Goal: Task Accomplishment & Management: Use online tool/utility

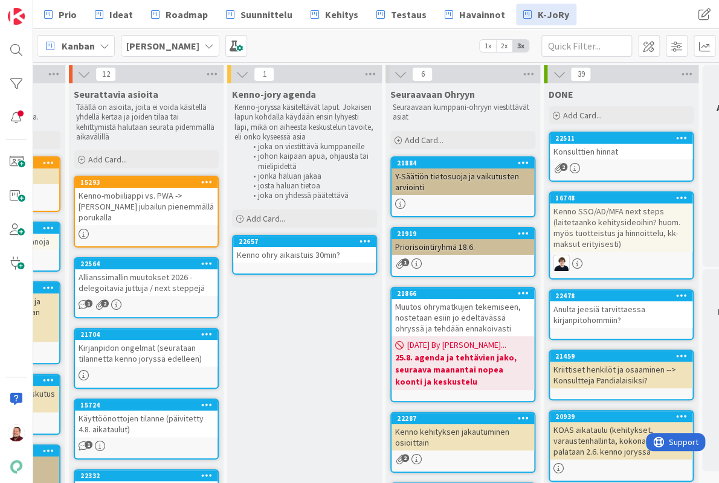
scroll to position [0, 133]
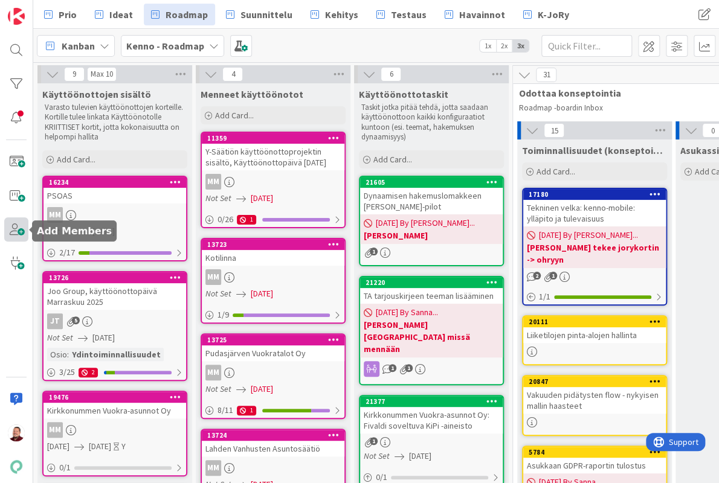
click at [19, 227] on span at bounding box center [16, 230] width 24 height 24
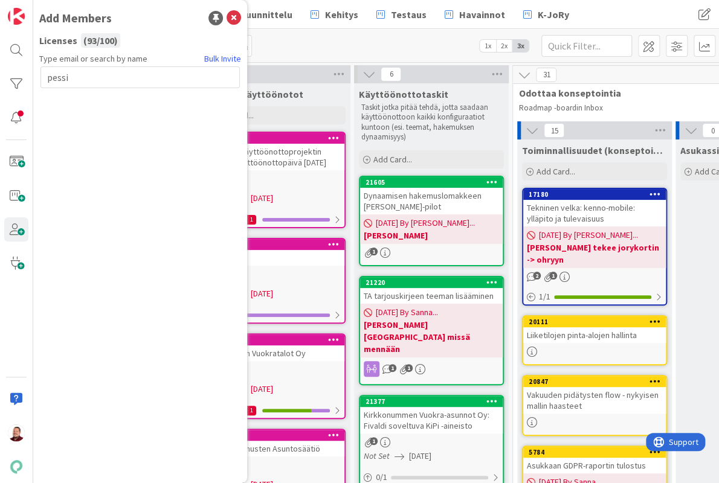
type input "pessi"
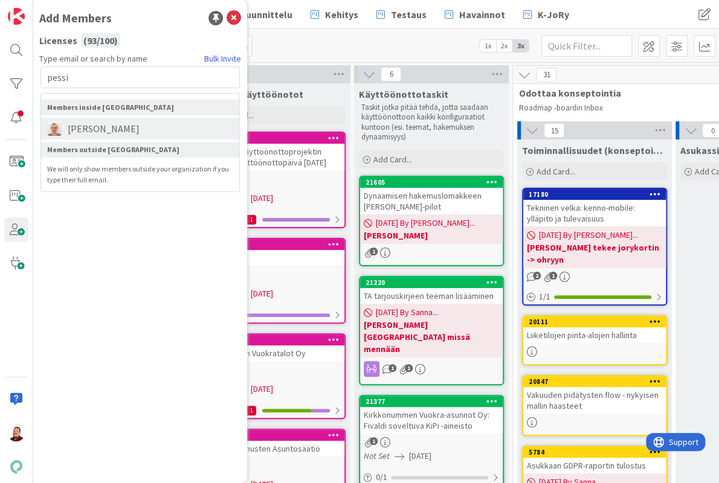
click at [109, 121] on span "Pessi Moilanen" at bounding box center [104, 128] width 84 height 15
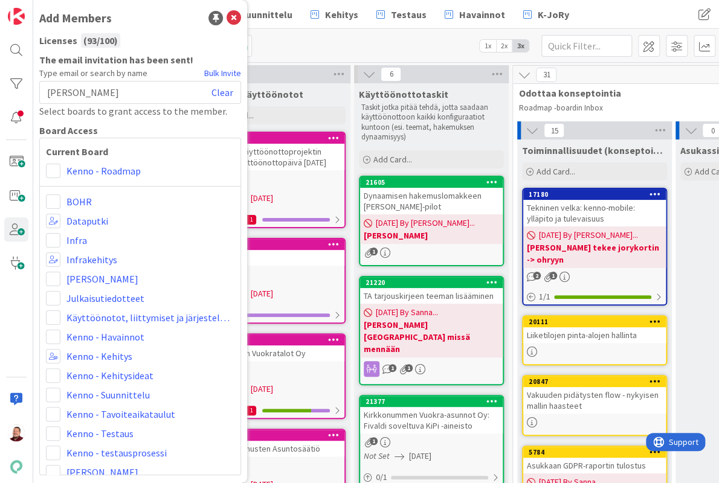
click at [60, 164] on div "Kenno - Roadmap" at bounding box center [140, 171] width 189 height 15
click at [53, 164] on span at bounding box center [53, 171] width 15 height 15
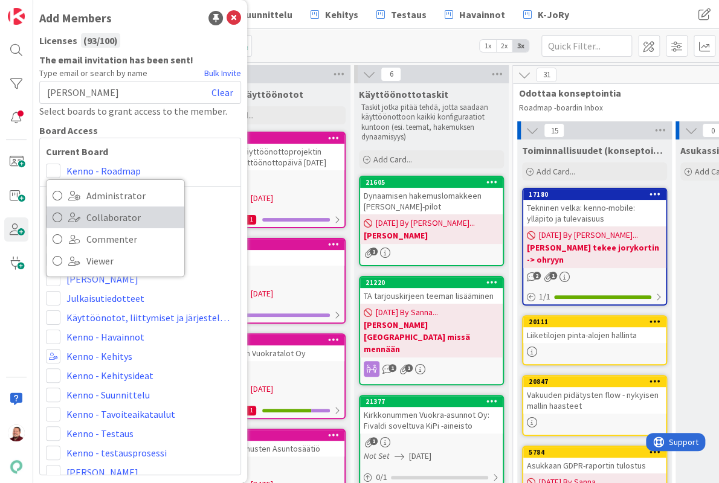
click at [90, 208] on span "Collaborator" at bounding box center [132, 217] width 92 height 18
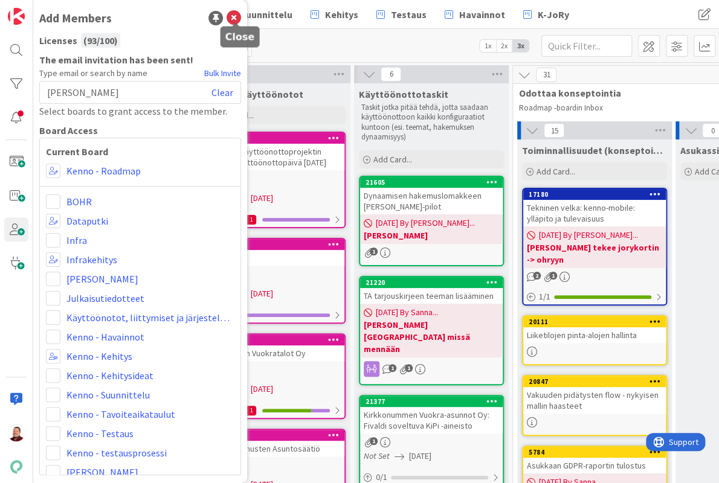
click at [236, 14] on icon at bounding box center [234, 18] width 15 height 15
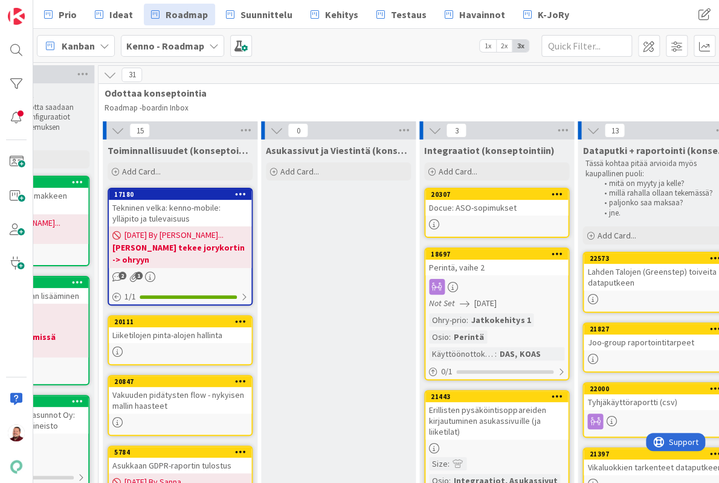
scroll to position [0, 523]
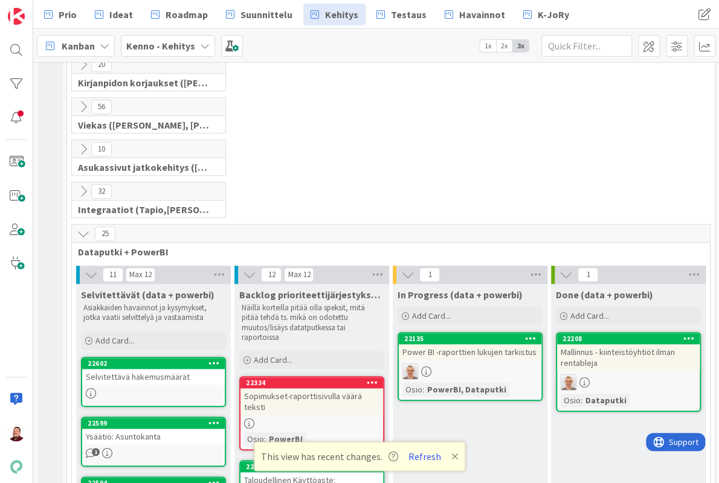
scroll to position [264, 0]
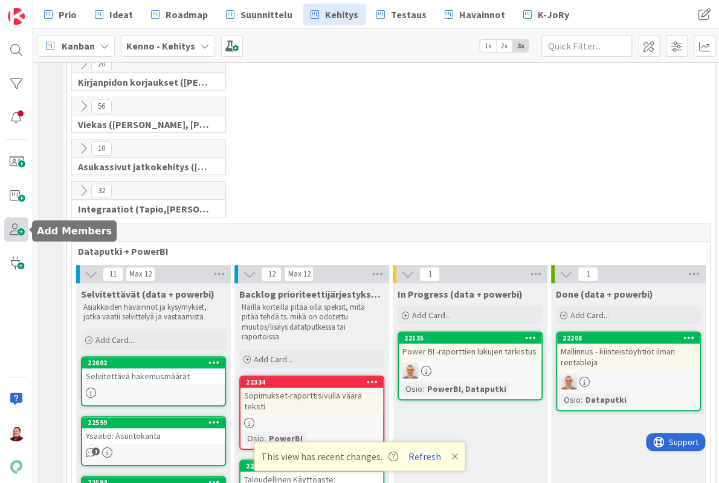
click at [15, 227] on span at bounding box center [16, 230] width 24 height 24
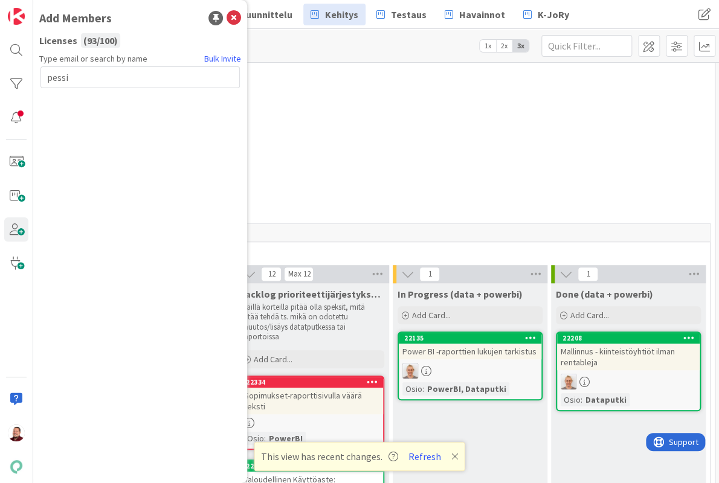
type input "pessi"
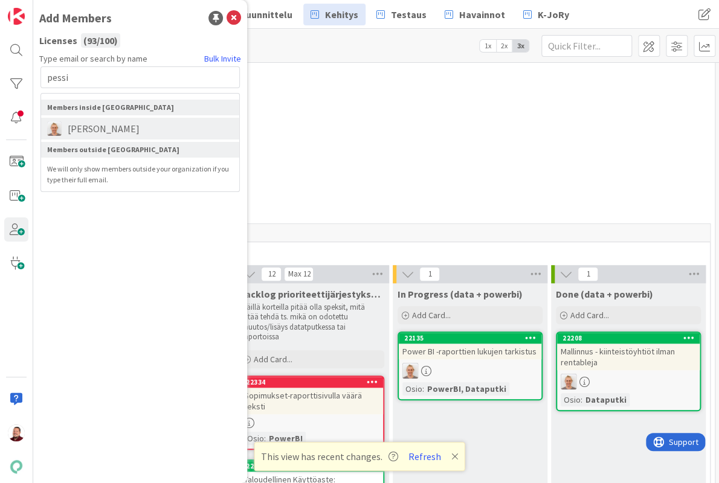
click at [114, 118] on li "[PERSON_NAME]" at bounding box center [140, 129] width 198 height 22
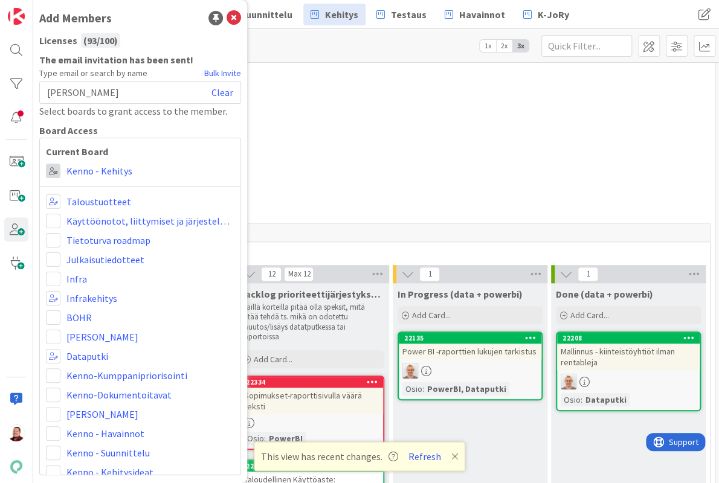
click at [50, 164] on span at bounding box center [53, 171] width 15 height 15
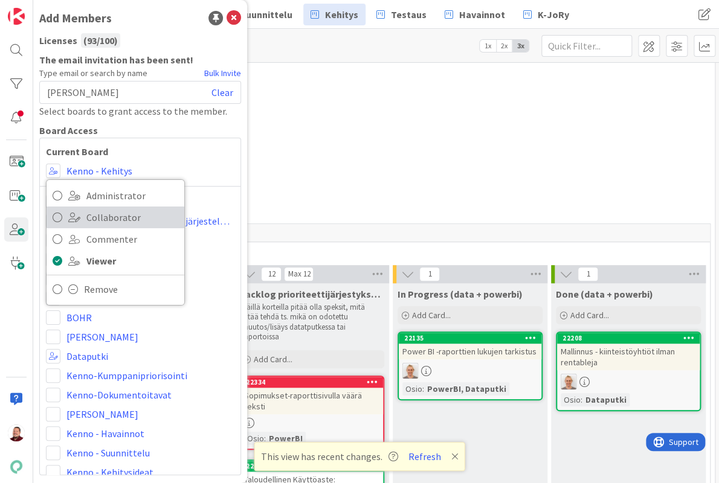
click at [74, 213] on span at bounding box center [74, 218] width 12 height 10
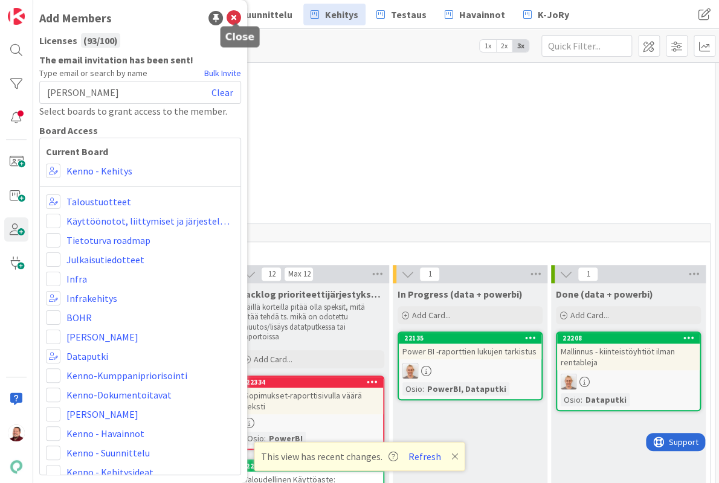
click at [231, 15] on icon at bounding box center [234, 18] width 15 height 15
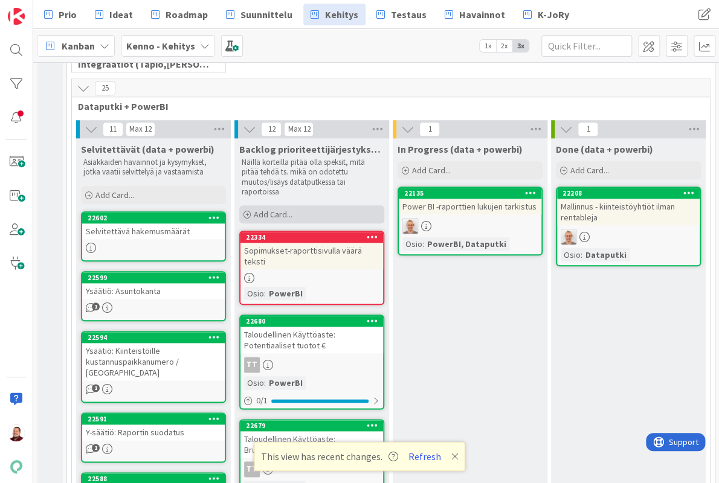
scroll to position [471, 0]
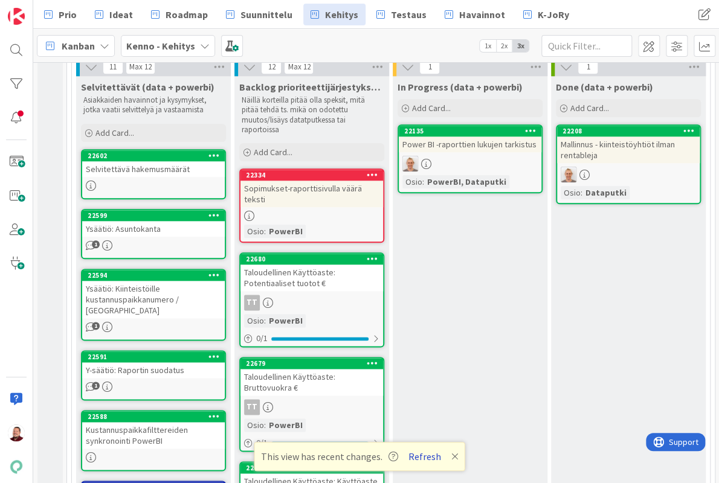
click at [411, 454] on button "Refresh" at bounding box center [424, 457] width 41 height 16
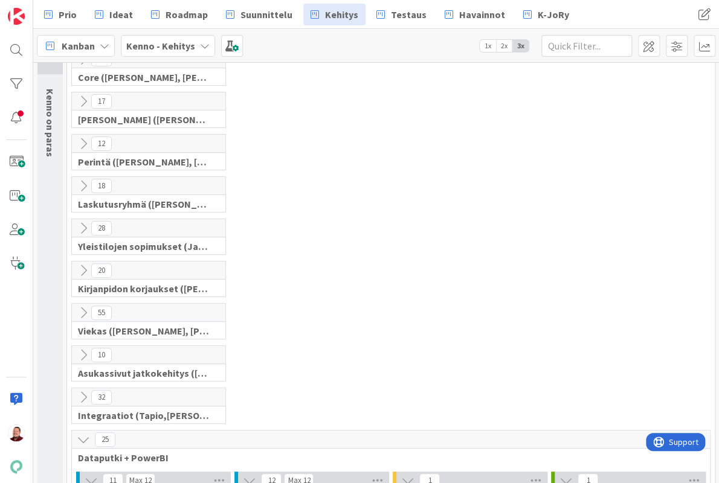
scroll to position [200, 0]
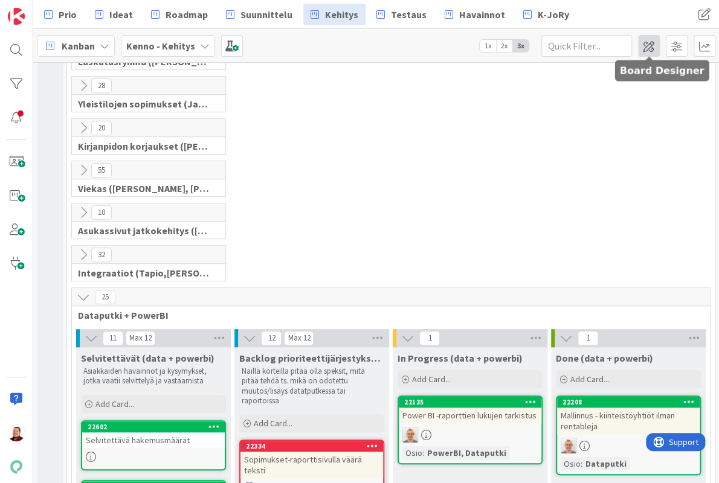
click at [647, 48] on span at bounding box center [649, 46] width 22 height 22
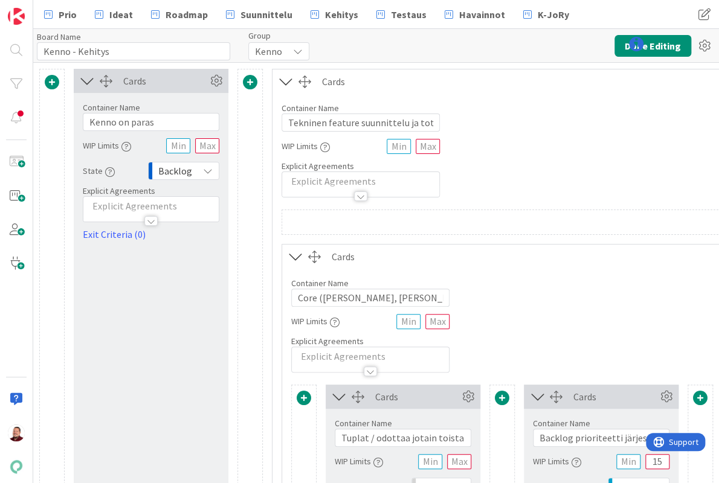
type input "Kenno - Kehitys"
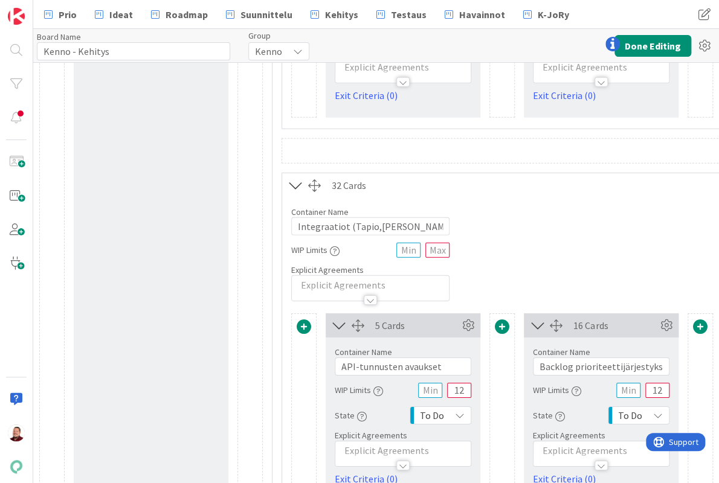
scroll to position [3193, 0]
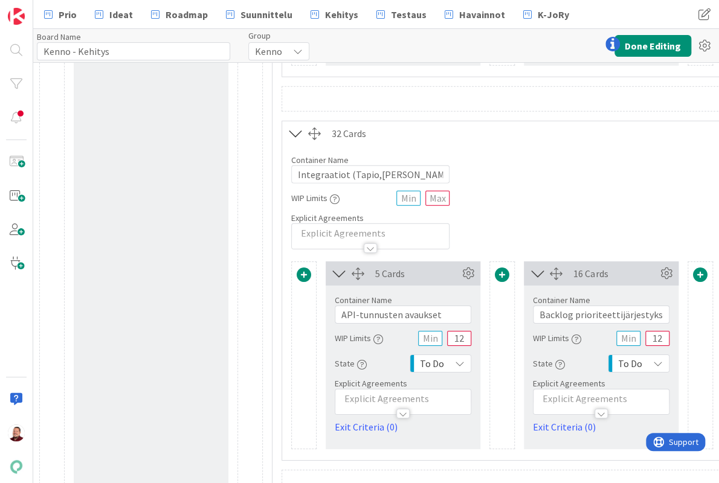
type input "Dataputki + PowerBI"
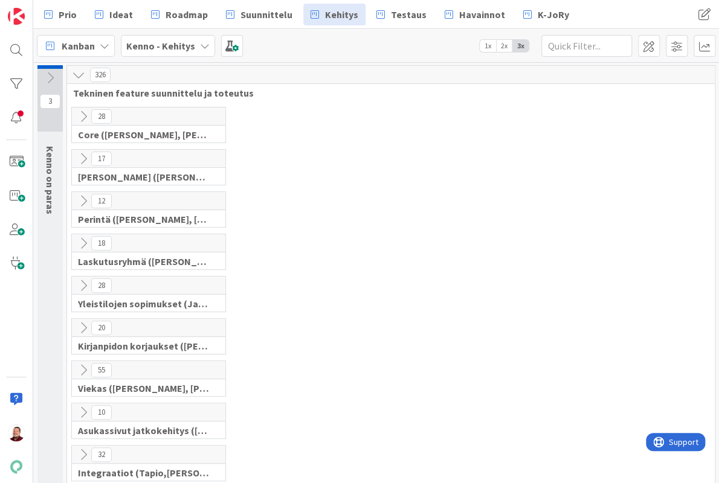
click at [301, 216] on div "12 Perintä (Jaakko, PetriH, MikkoV, Pasi)" at bounding box center [390, 213] width 643 height 42
click at [526, 234] on div "18 Laskutusryhmä (Antti, Harri, Keijo)" at bounding box center [390, 255] width 643 height 42
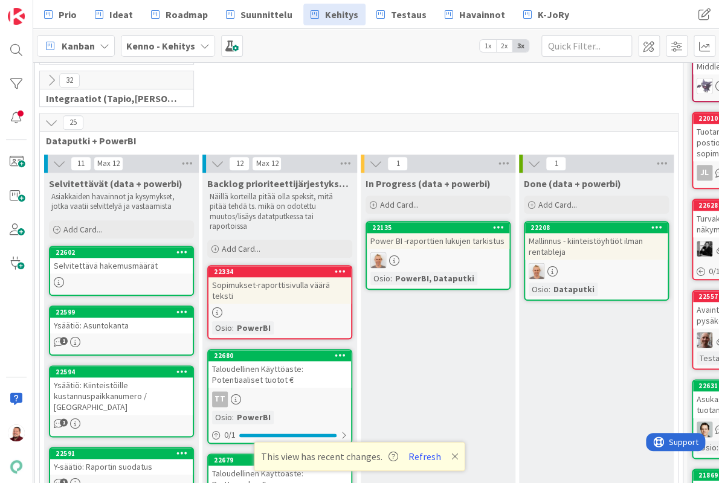
scroll to position [410, 32]
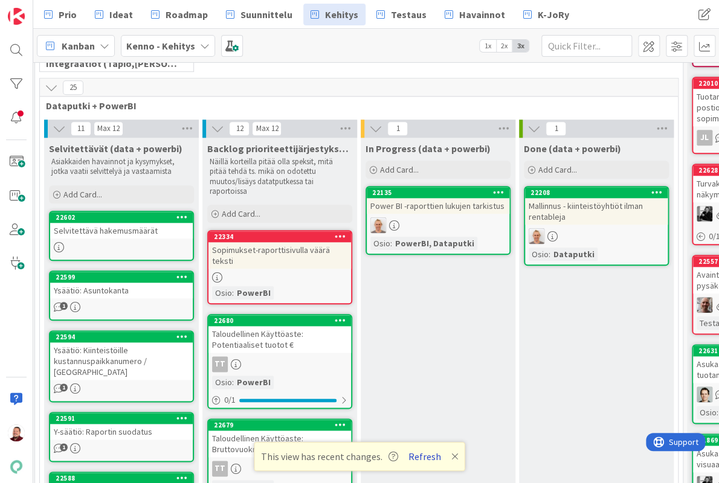
click at [416, 454] on button "Refresh" at bounding box center [424, 457] width 41 height 16
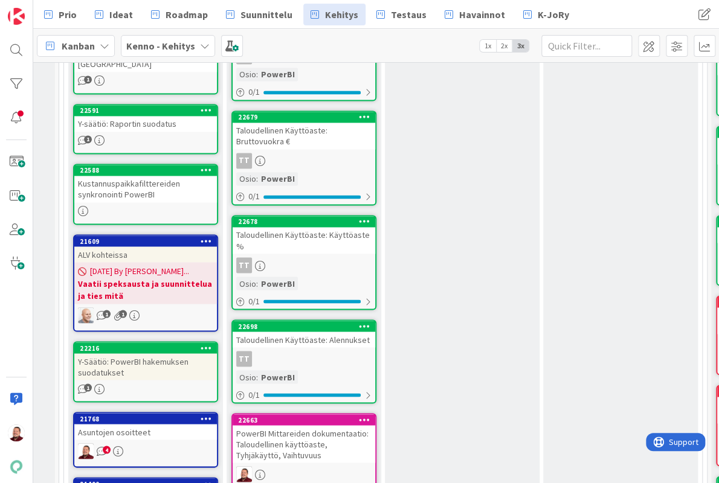
scroll to position [1024, 8]
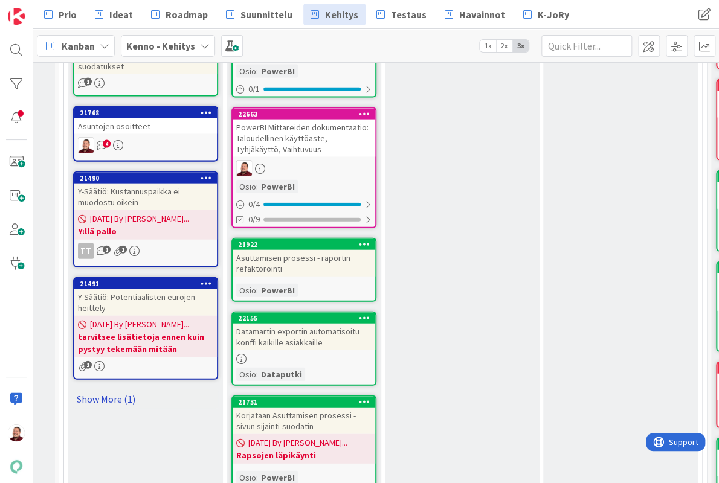
click at [106, 390] on link "Show More (1)" at bounding box center [145, 399] width 145 height 19
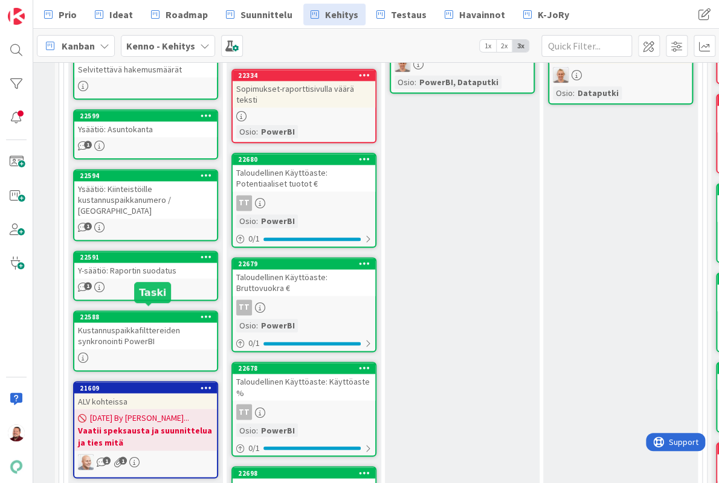
scroll to position [360, 8]
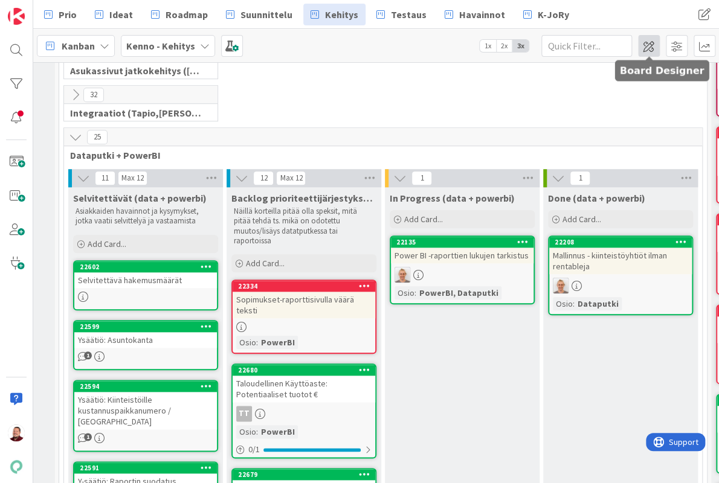
click at [651, 44] on span at bounding box center [649, 46] width 22 height 22
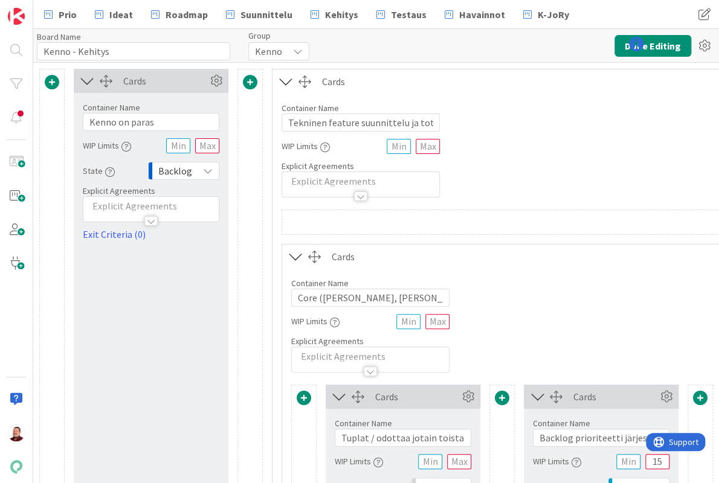
type input "Kenno - Kehitys"
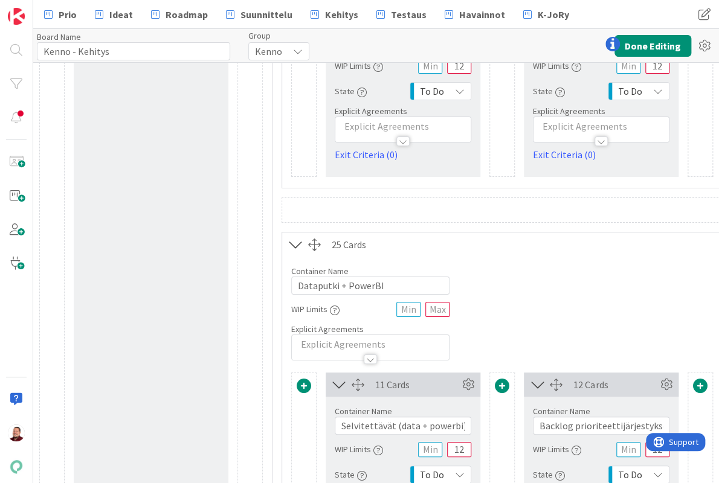
scroll to position [3465, 0]
click at [466, 376] on icon at bounding box center [468, 385] width 18 height 18
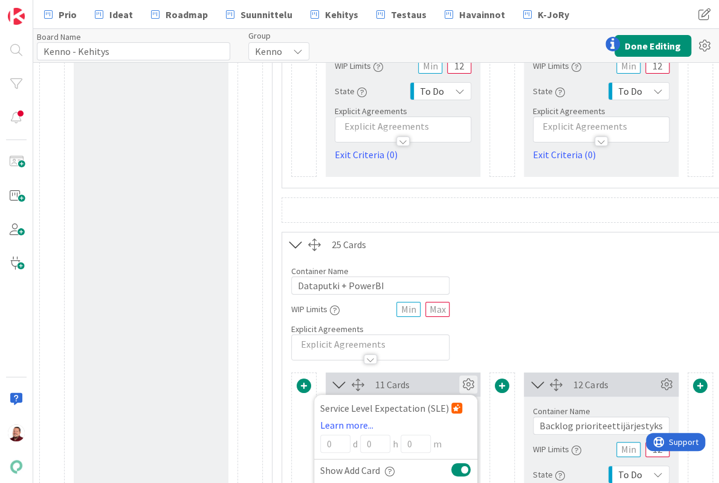
click at [667, 376] on icon at bounding box center [666, 385] width 18 height 18
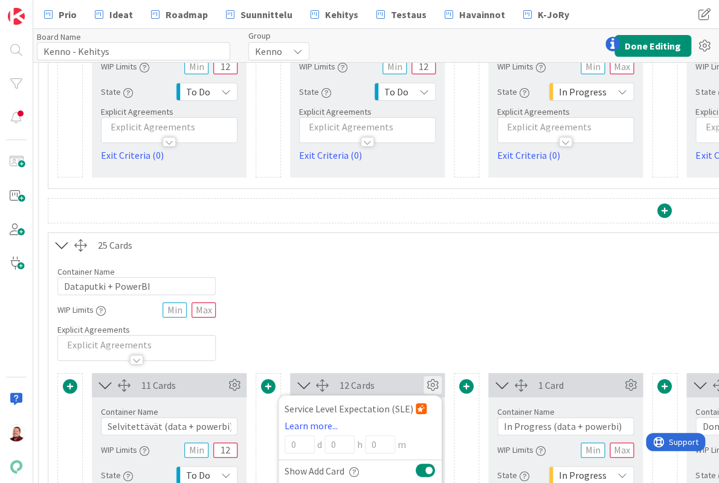
scroll to position [3465, 242]
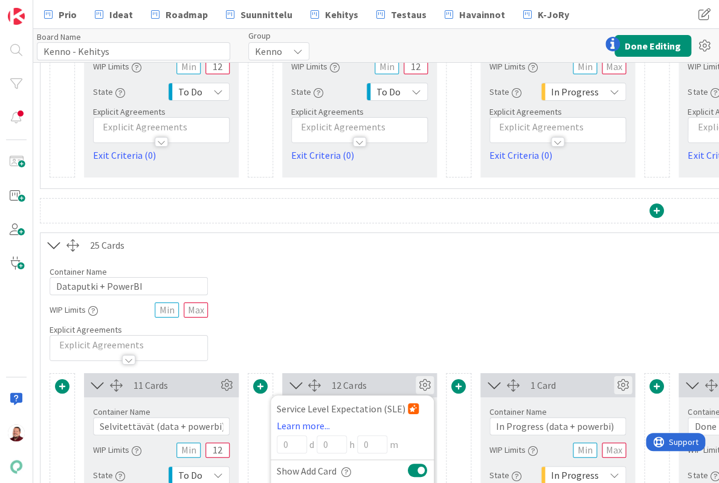
click at [621, 376] on icon at bounding box center [623, 385] width 18 height 18
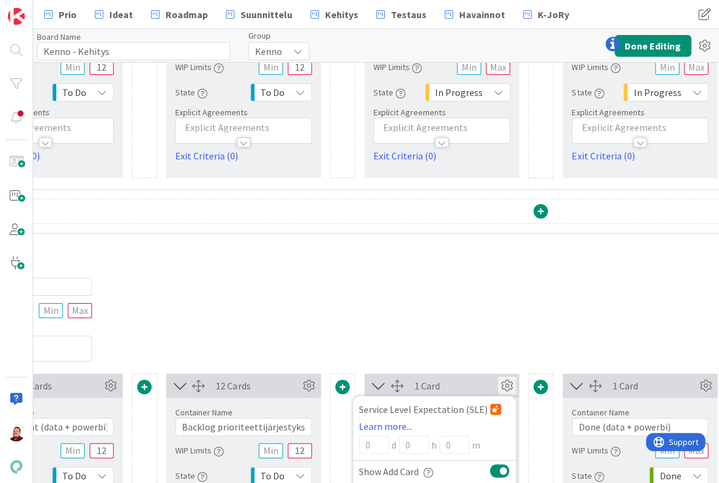
scroll to position [3464, 405]
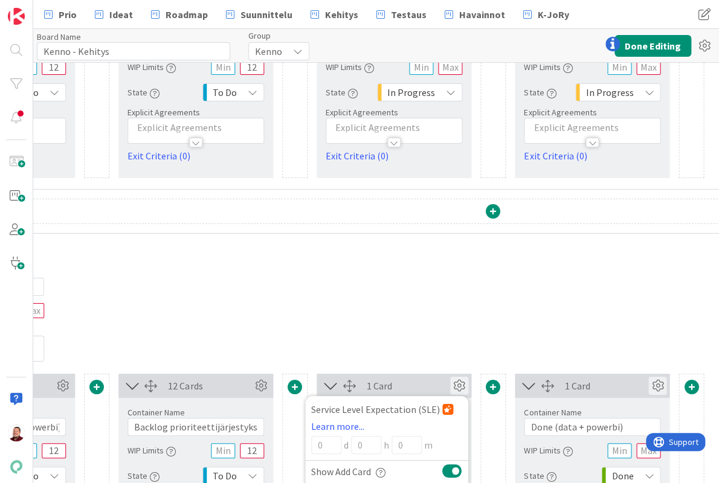
click at [659, 377] on icon at bounding box center [657, 386] width 18 height 18
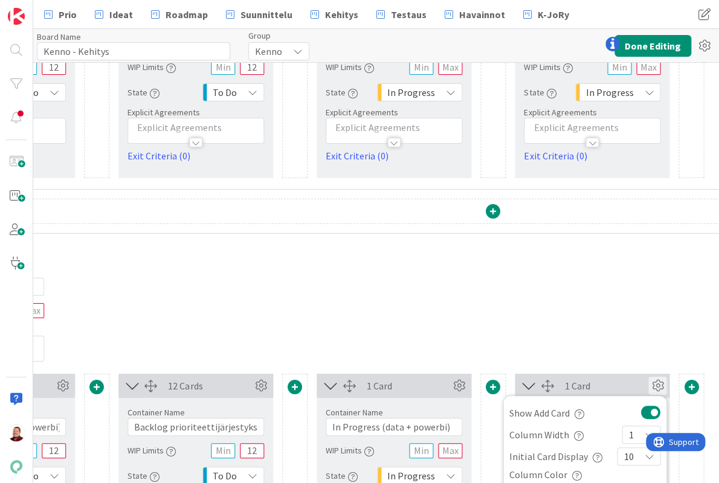
click at [648, 452] on icon at bounding box center [649, 457] width 10 height 10
click at [609, 258] on div "Container Name 20 / 64 Dataputki + PowerBI WIP Limits Explicit Agreements" at bounding box center [493, 310] width 1233 height 104
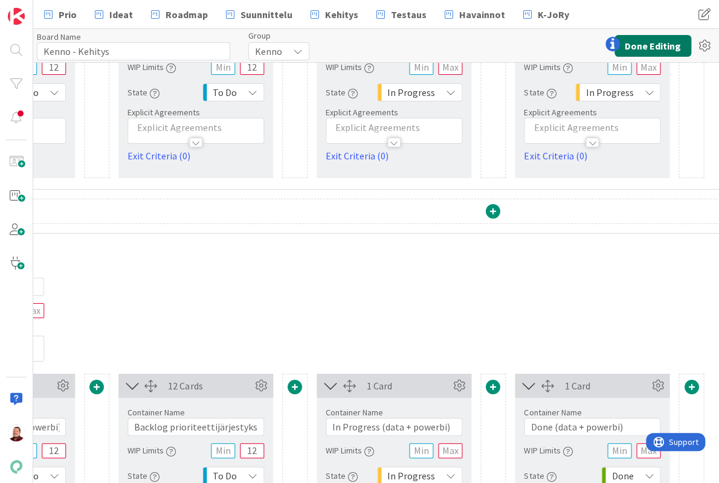
click at [656, 54] on button "Done Editing" at bounding box center [653, 46] width 77 height 22
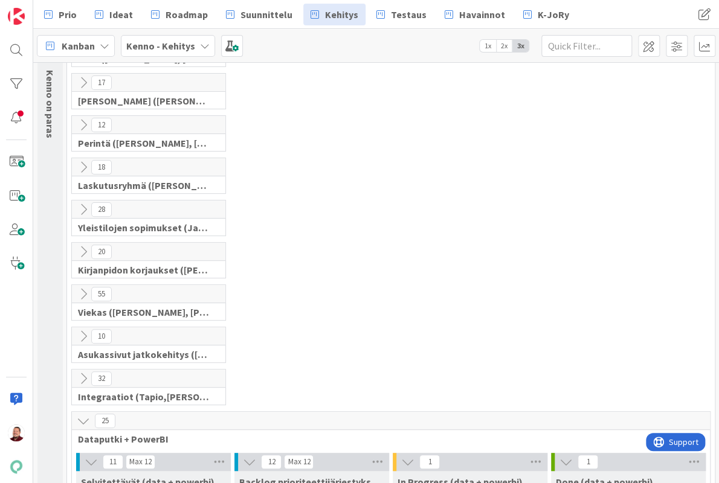
scroll to position [192, 0]
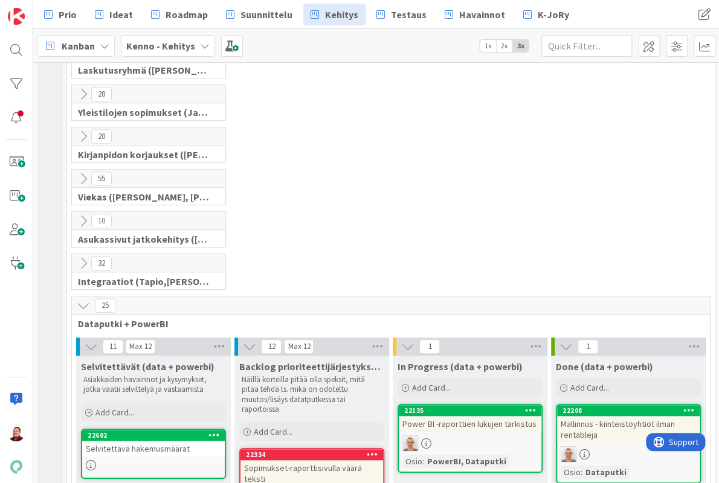
click at [82, 297] on div "25" at bounding box center [391, 306] width 638 height 18
click at [82, 299] on icon at bounding box center [83, 305] width 13 height 13
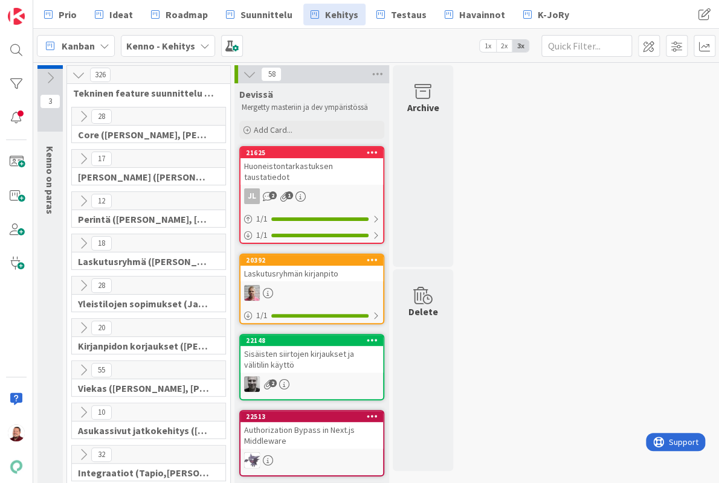
scroll to position [0, 0]
click at [247, 69] on icon at bounding box center [249, 74] width 13 height 13
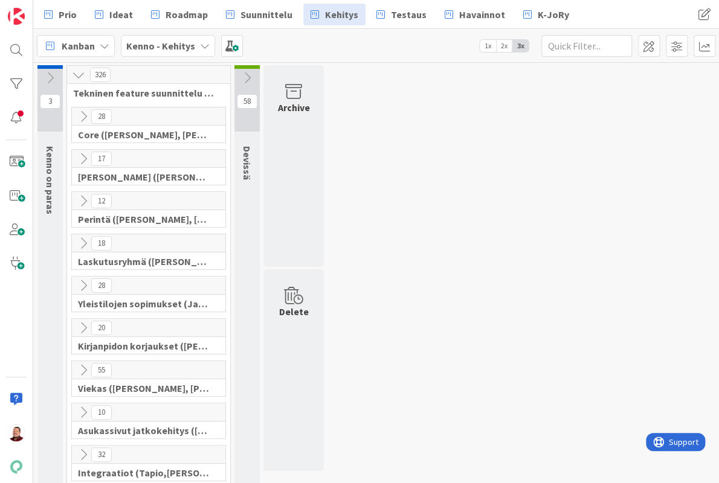
click at [77, 74] on icon at bounding box center [78, 74] width 13 height 13
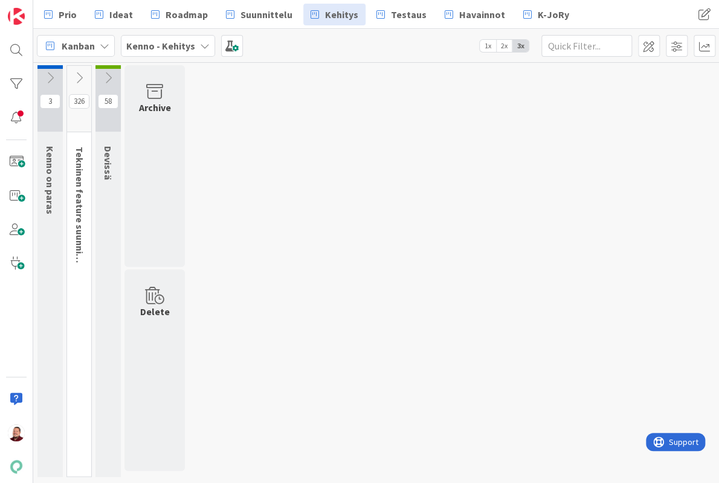
click at [77, 74] on icon at bounding box center [79, 77] width 13 height 13
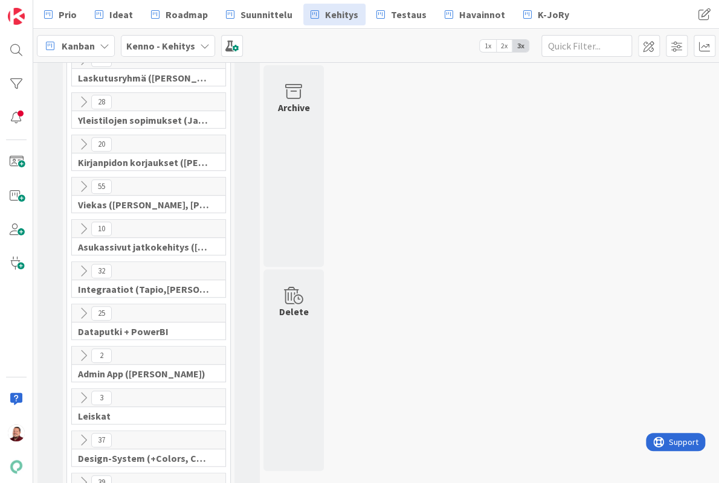
click at [85, 307] on icon at bounding box center [83, 313] width 13 height 13
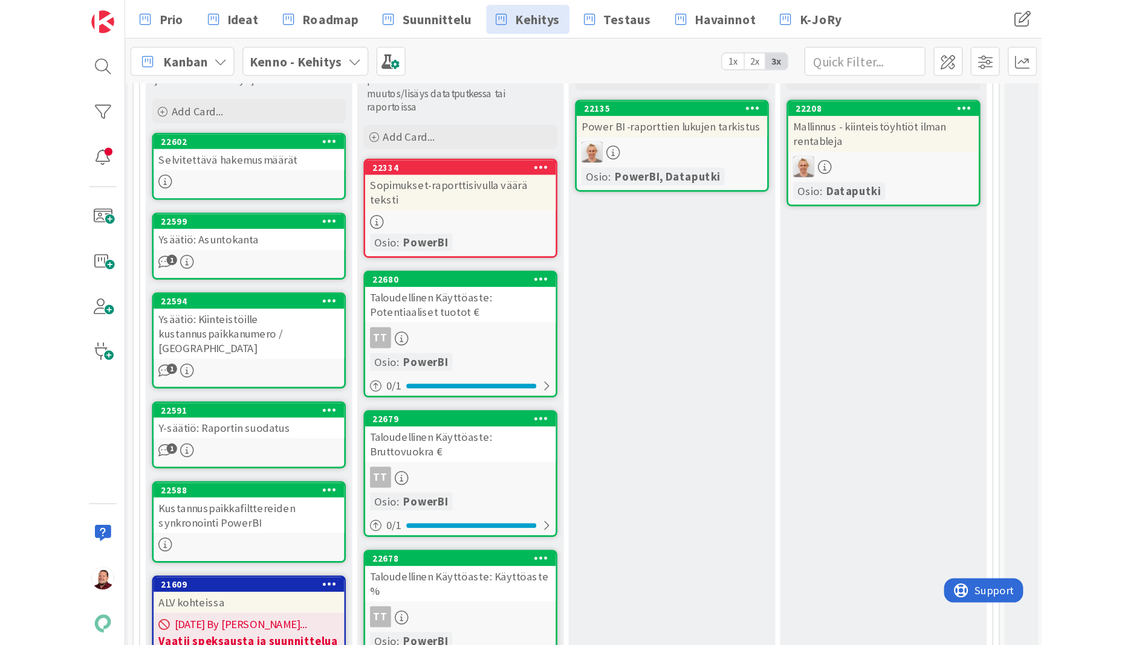
scroll to position [521, 0]
